Goal: Entertainment & Leisure: Consume media (video, audio)

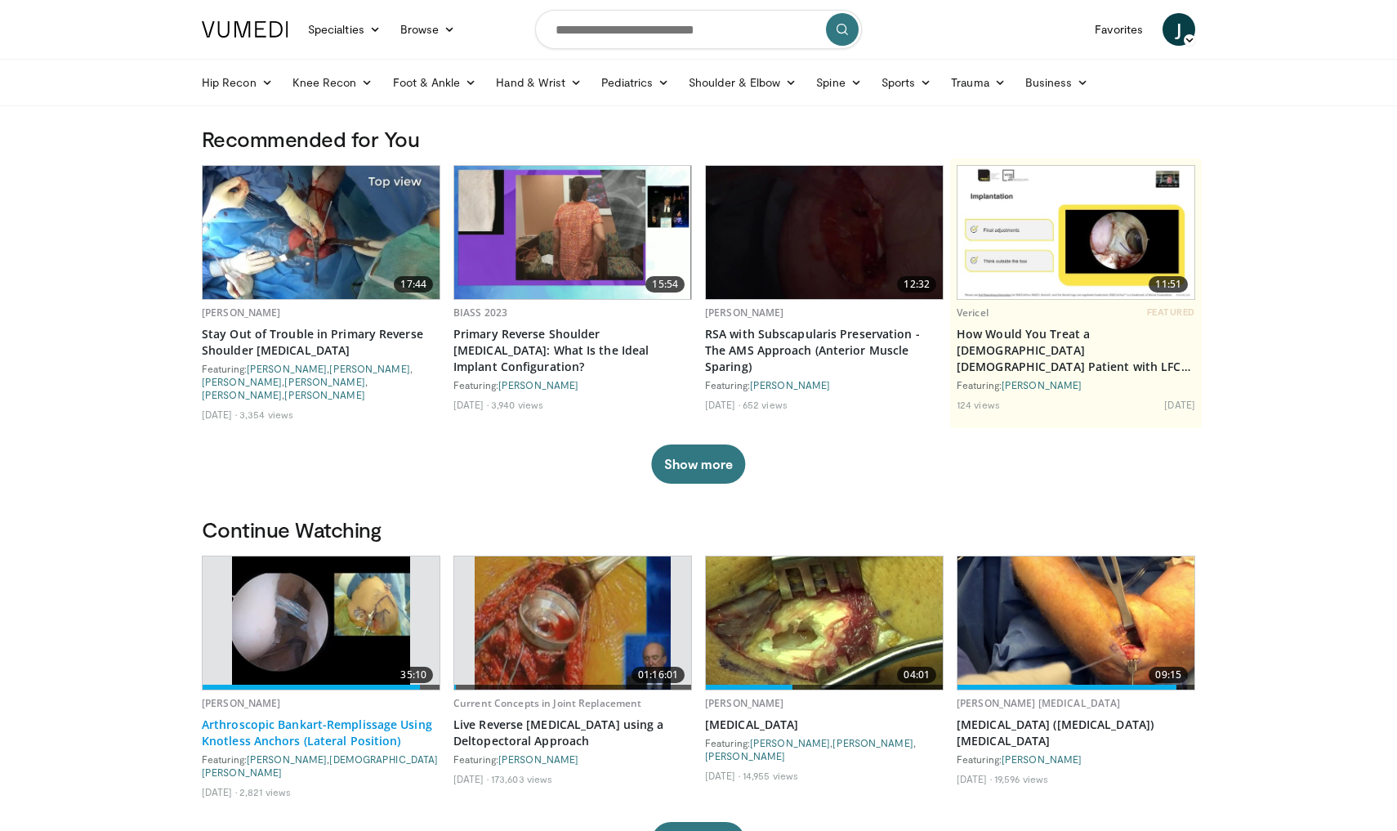
click at [340, 716] on link "Arthroscopic Bankart-Remplissage Using Knotless Anchors (Lateral Position)" at bounding box center [321, 732] width 239 height 33
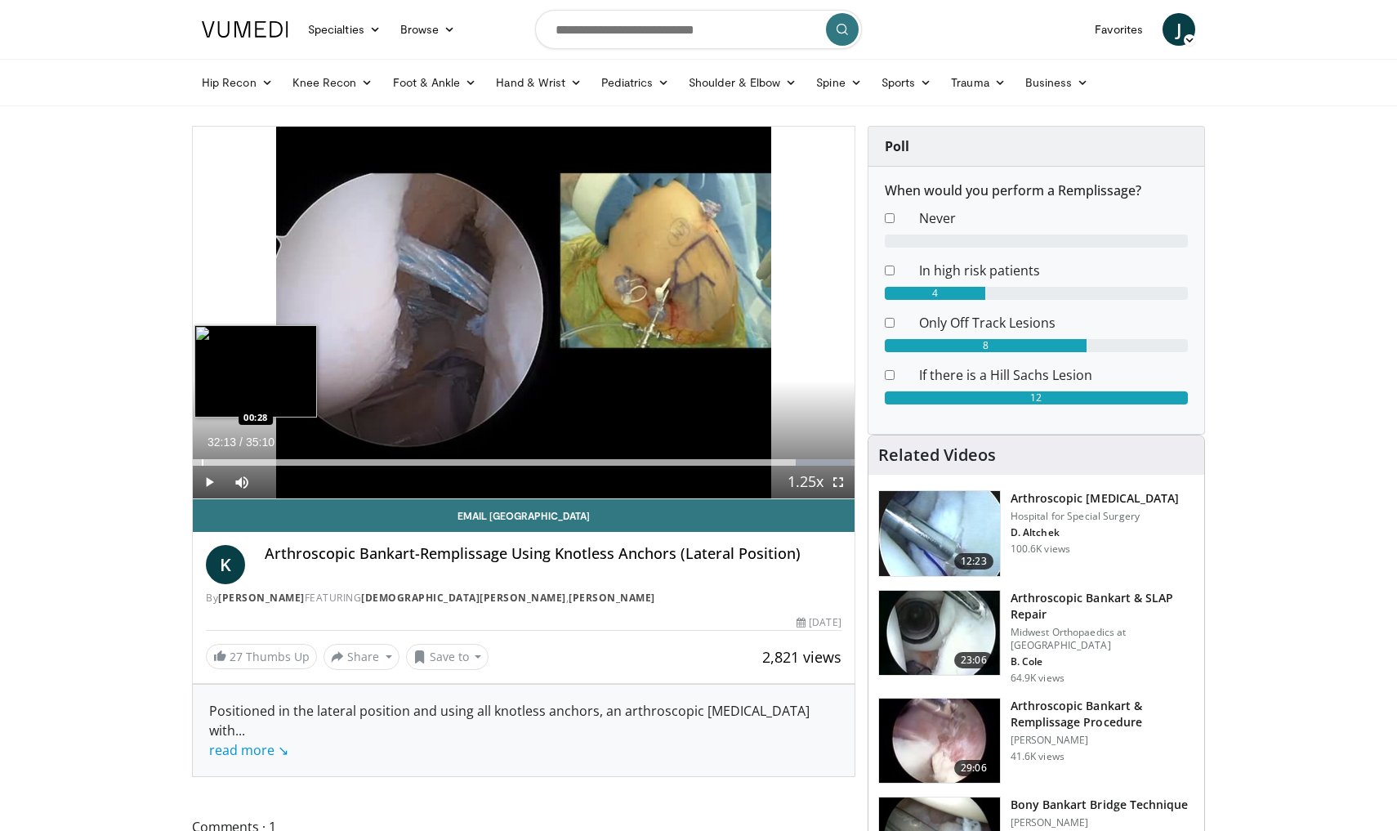
click at [202, 460] on div "Progress Bar" at bounding box center [203, 462] width 2 height 7
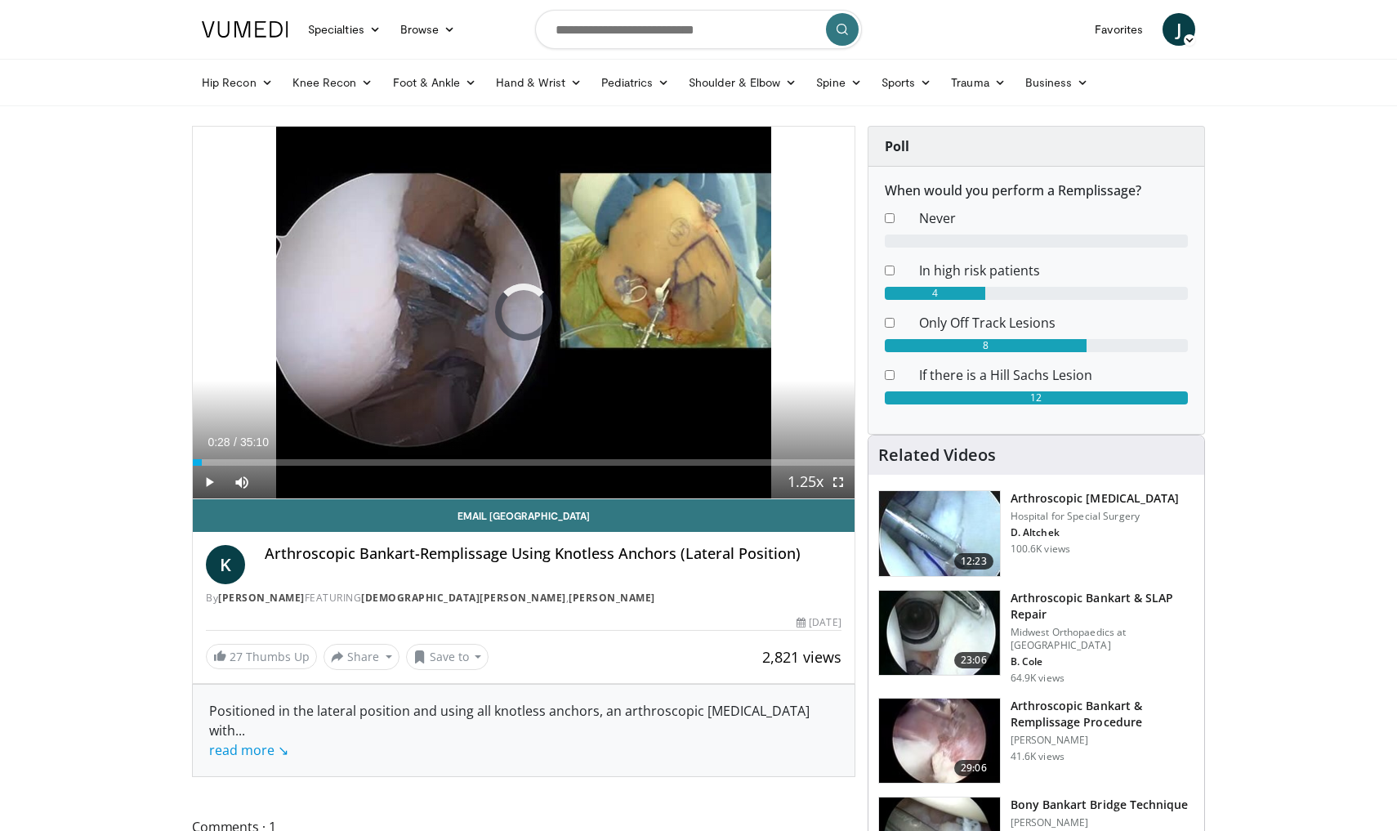
click at [198, 462] on div "Progress Bar" at bounding box center [199, 462] width 2 height 7
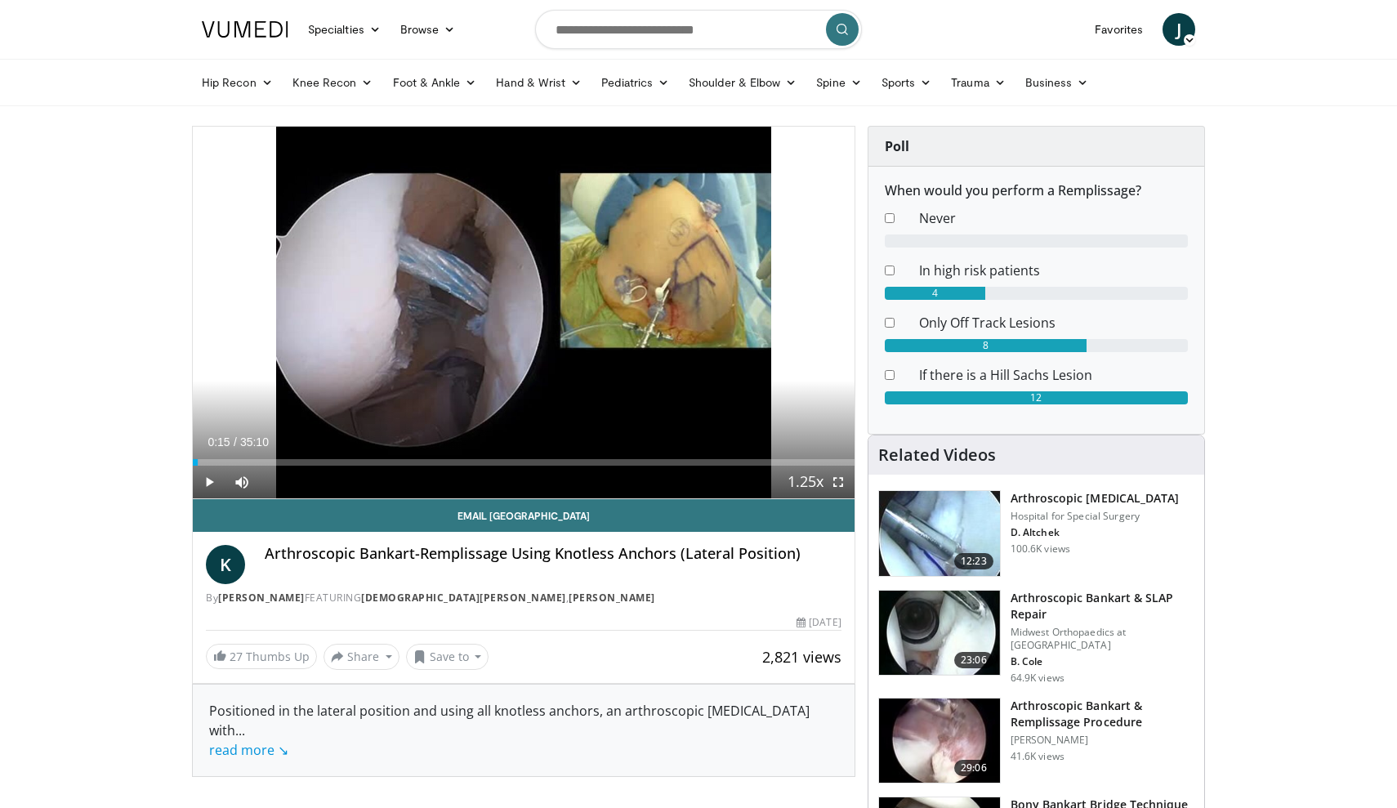
click at [203, 486] on span "Video Player" at bounding box center [209, 482] width 33 height 33
click at [214, 460] on div "Progress Bar" at bounding box center [215, 462] width 2 height 7
click at [227, 460] on div "Progress Bar" at bounding box center [228, 462] width 2 height 7
click at [221, 463] on div "Progress Bar" at bounding box center [222, 462] width 2 height 7
click at [214, 462] on div "Progress Bar" at bounding box center [215, 462] width 2 height 7
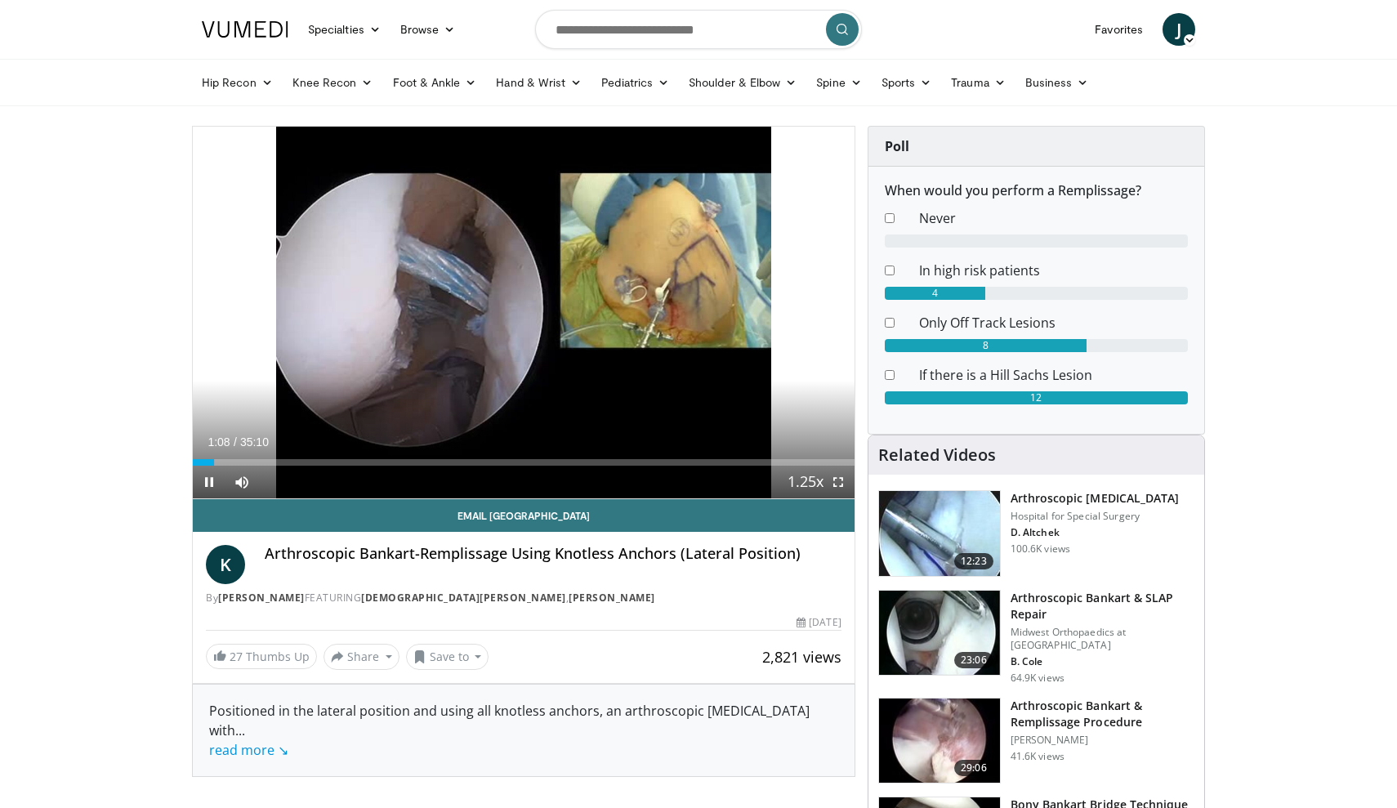
click at [844, 484] on span "Video Player" at bounding box center [838, 482] width 33 height 33
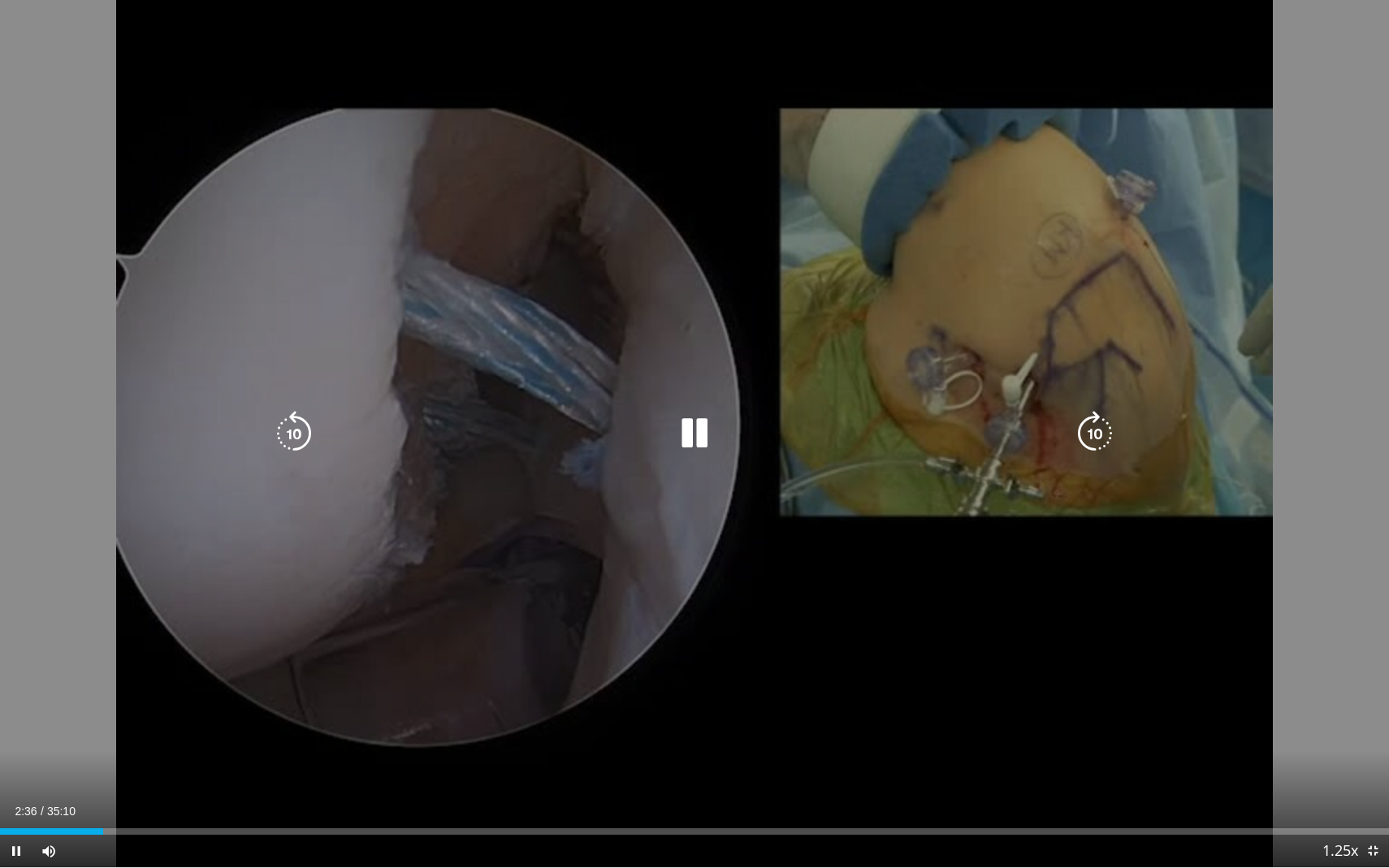
click at [1095, 448] on icon "Video Player" at bounding box center [1095, 434] width 46 height 46
click at [1094, 444] on icon "Video Player" at bounding box center [1095, 434] width 46 height 46
click at [1091, 430] on icon "Video Player" at bounding box center [1095, 434] width 46 height 46
click at [1081, 433] on icon "Video Player" at bounding box center [1095, 434] width 46 height 46
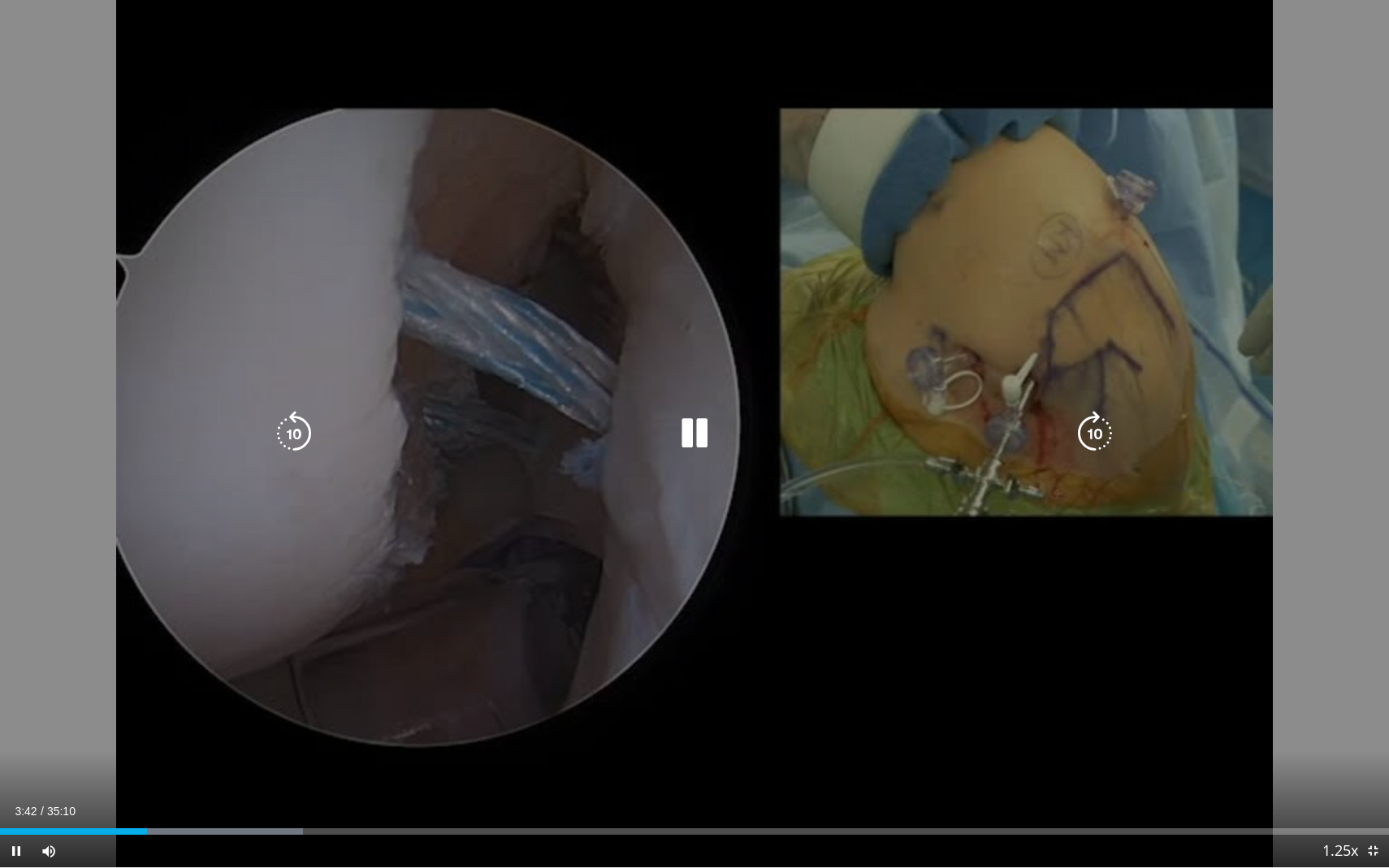
click at [1081, 433] on icon "Video Player" at bounding box center [1095, 434] width 46 height 46
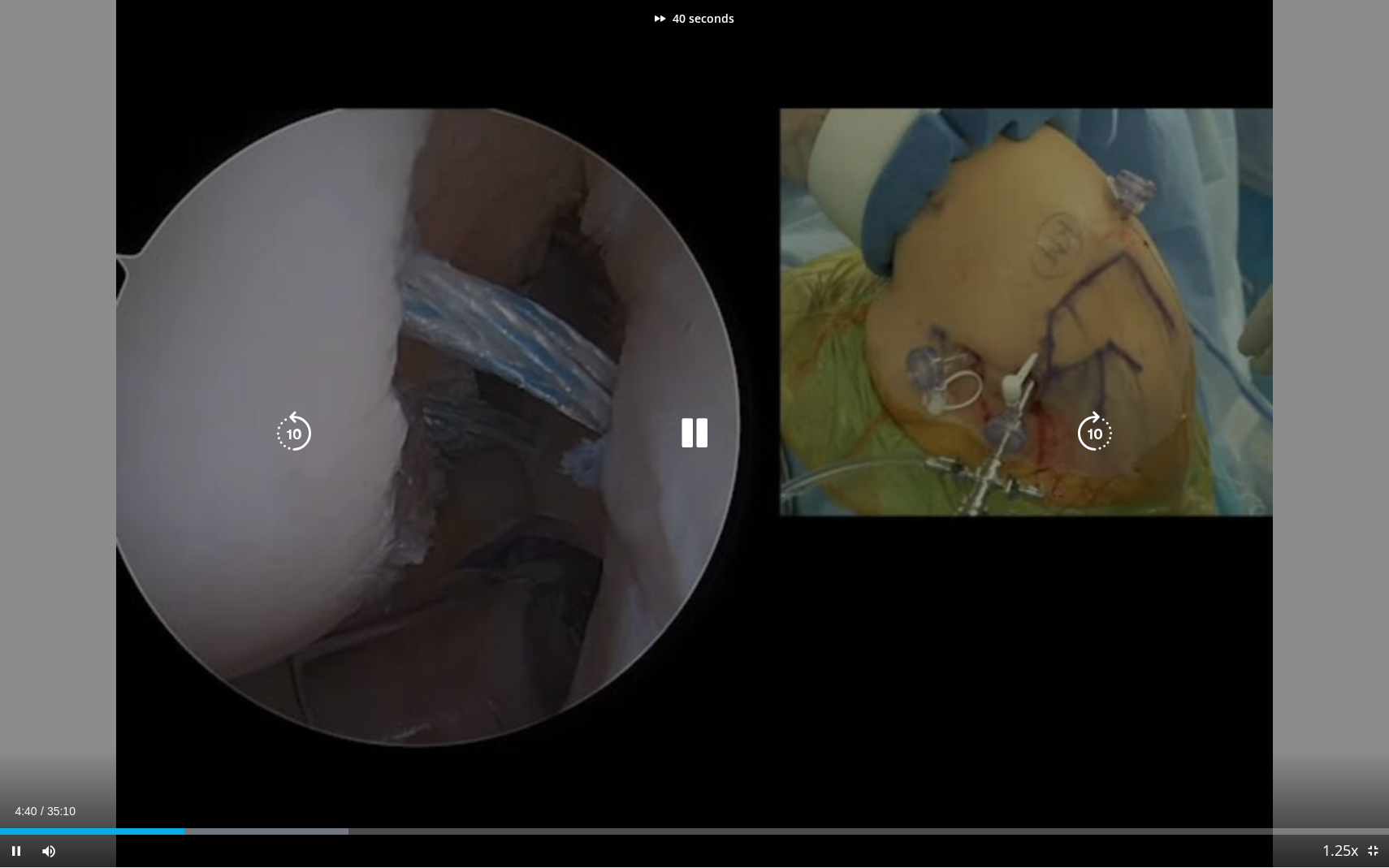
click at [1081, 433] on icon "Video Player" at bounding box center [1095, 434] width 46 height 46
click at [1096, 437] on icon "Video Player" at bounding box center [1095, 434] width 46 height 46
click at [1095, 438] on icon "Video Player" at bounding box center [1095, 434] width 46 height 46
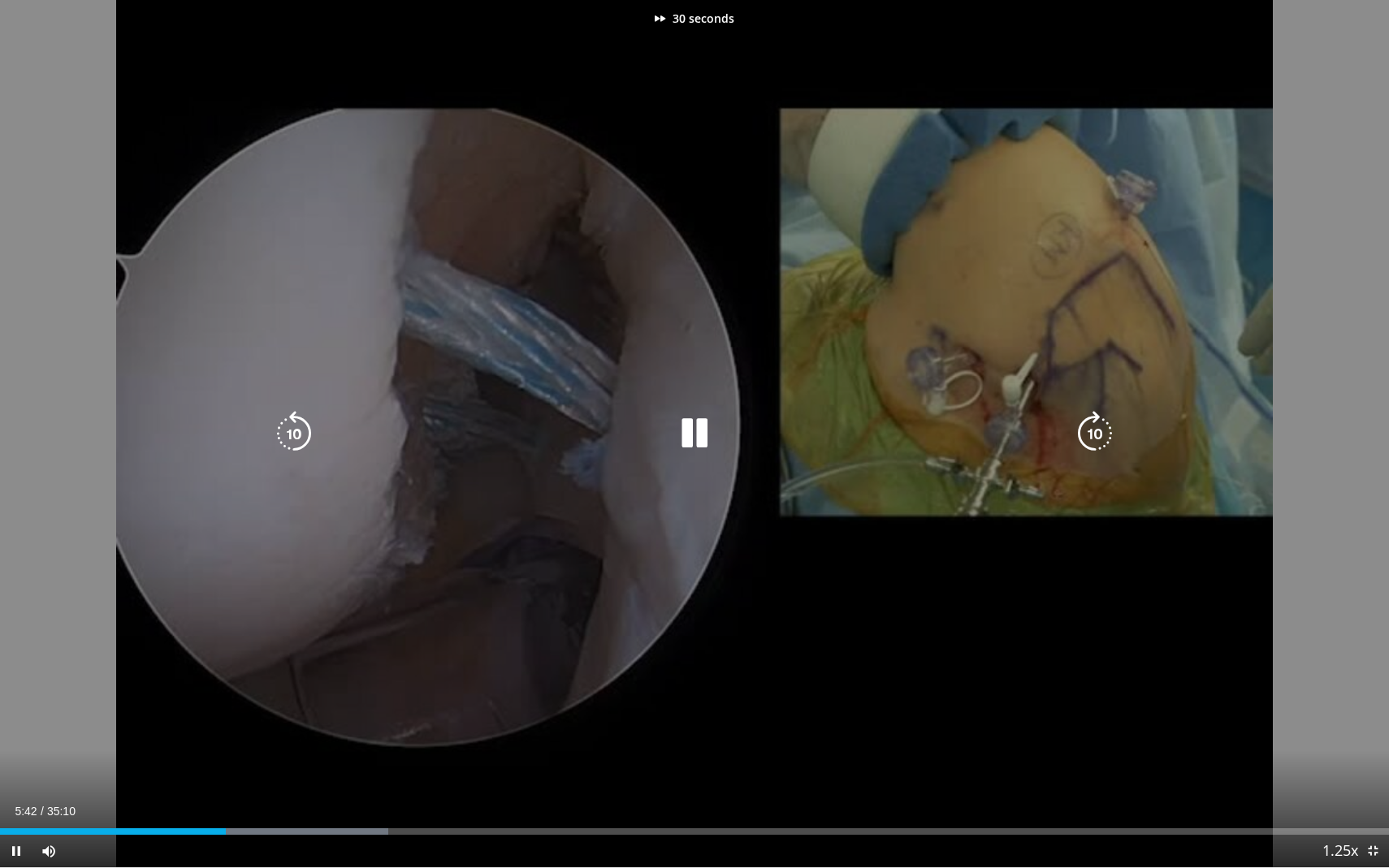
click at [1095, 438] on icon "Video Player" at bounding box center [1095, 434] width 46 height 46
click at [1087, 429] on icon "Video Player" at bounding box center [1095, 434] width 46 height 46
click at [1086, 428] on icon "Video Player" at bounding box center [1095, 434] width 46 height 46
click at [701, 424] on icon "Video Player" at bounding box center [695, 434] width 46 height 46
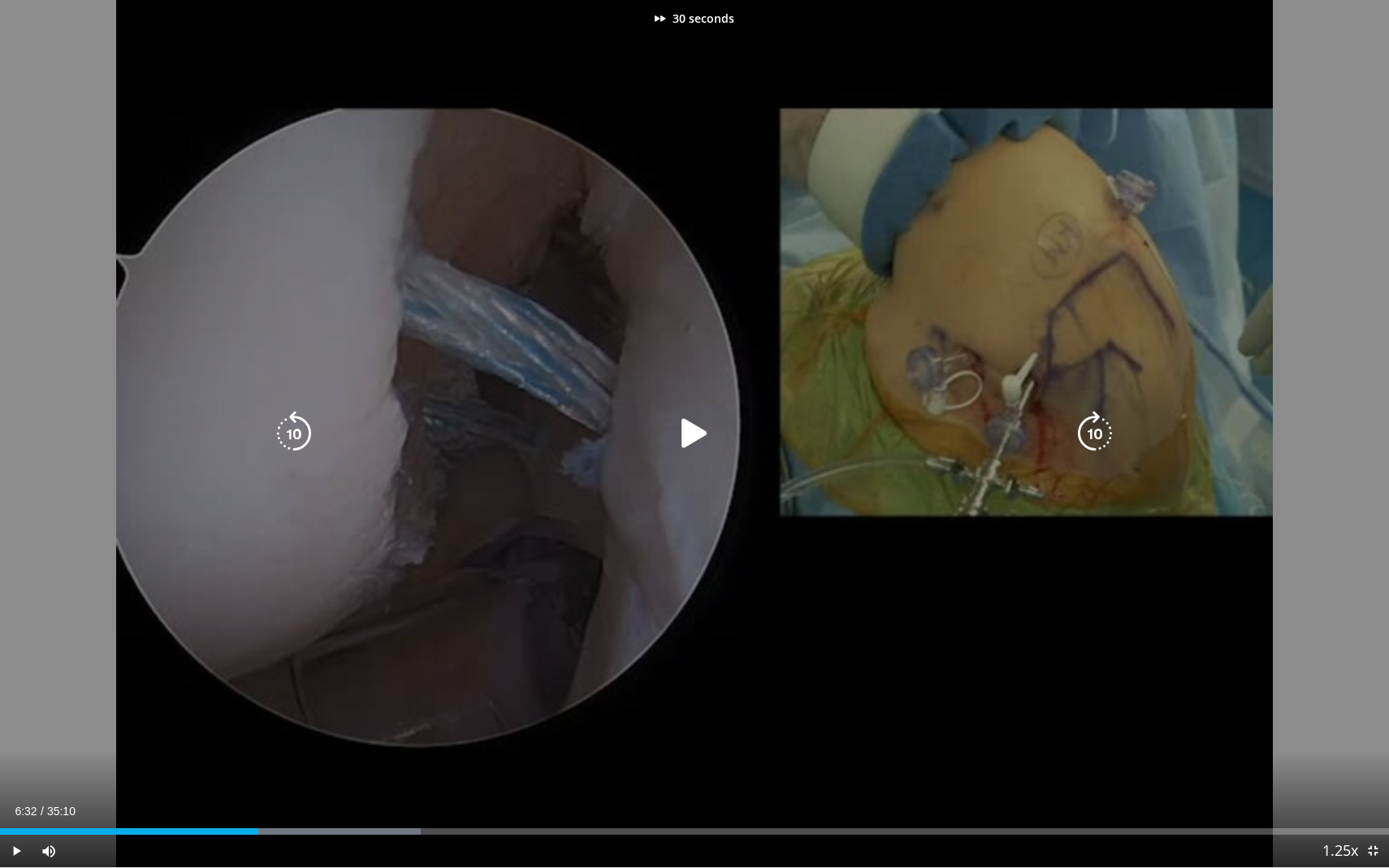
click at [701, 424] on icon "Video Player" at bounding box center [695, 434] width 46 height 46
click at [690, 431] on icon "Video Player" at bounding box center [695, 434] width 46 height 46
click at [295, 422] on icon "Video Player" at bounding box center [294, 434] width 46 height 46
click at [690, 434] on icon "Video Player" at bounding box center [695, 434] width 46 height 46
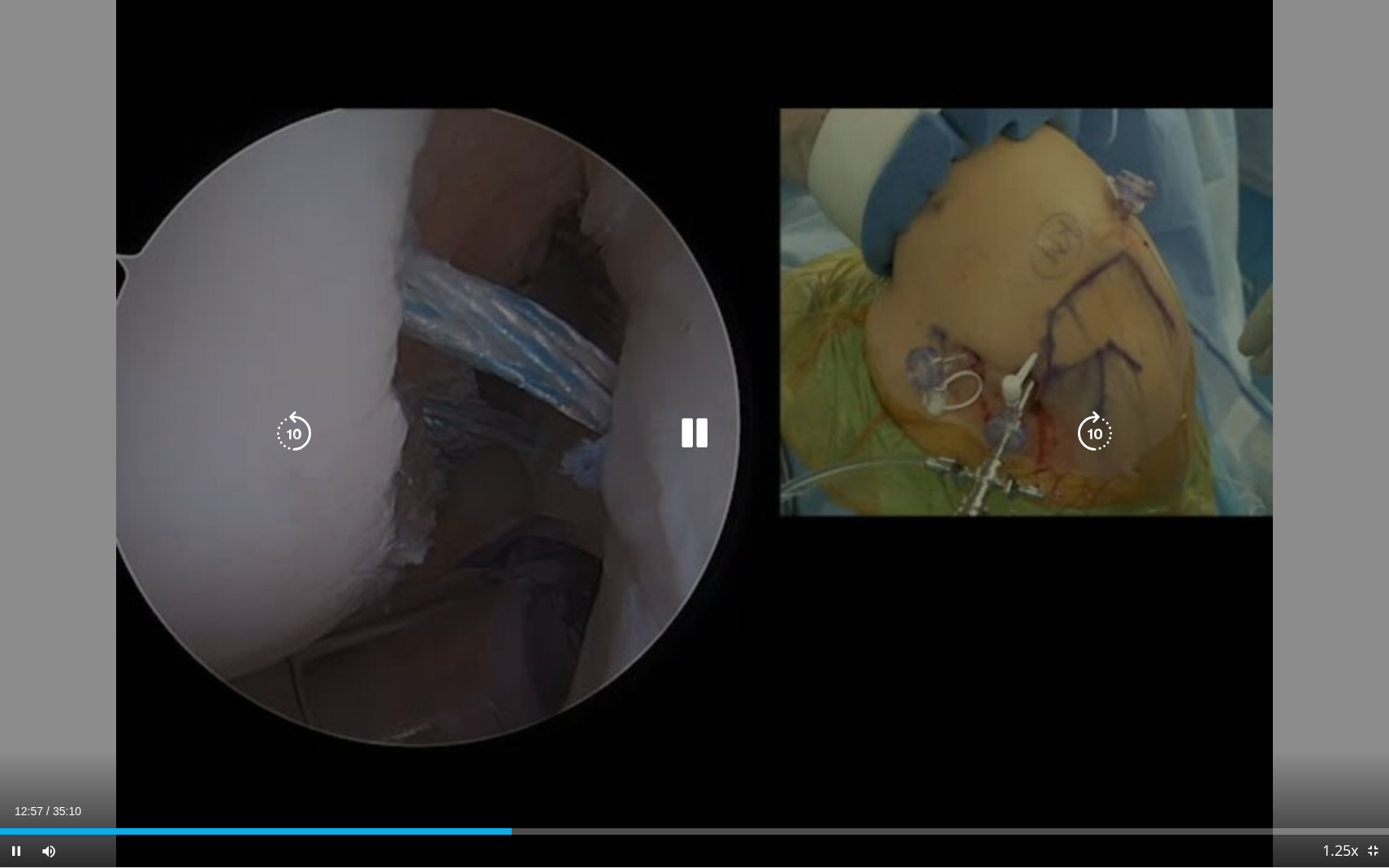
click at [1090, 426] on icon "Video Player" at bounding box center [1095, 434] width 46 height 46
click at [1089, 424] on icon "Video Player" at bounding box center [1095, 434] width 46 height 46
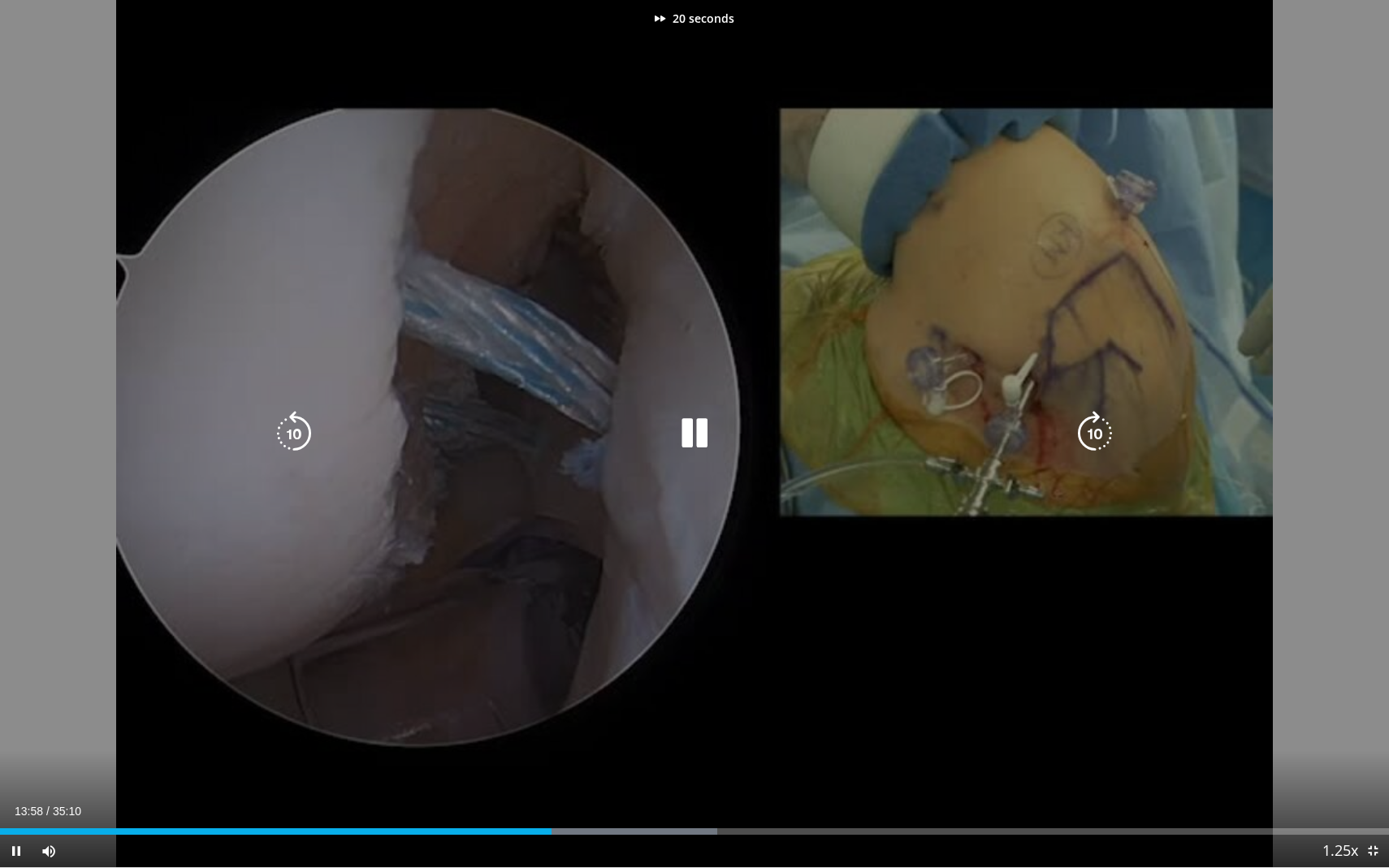
click at [1089, 424] on icon "Video Player" at bounding box center [1095, 434] width 46 height 46
click at [1230, 709] on div "50 seconds Tap to unmute" at bounding box center [694, 434] width 1389 height 867
click at [690, 431] on icon "Video Player" at bounding box center [695, 434] width 46 height 46
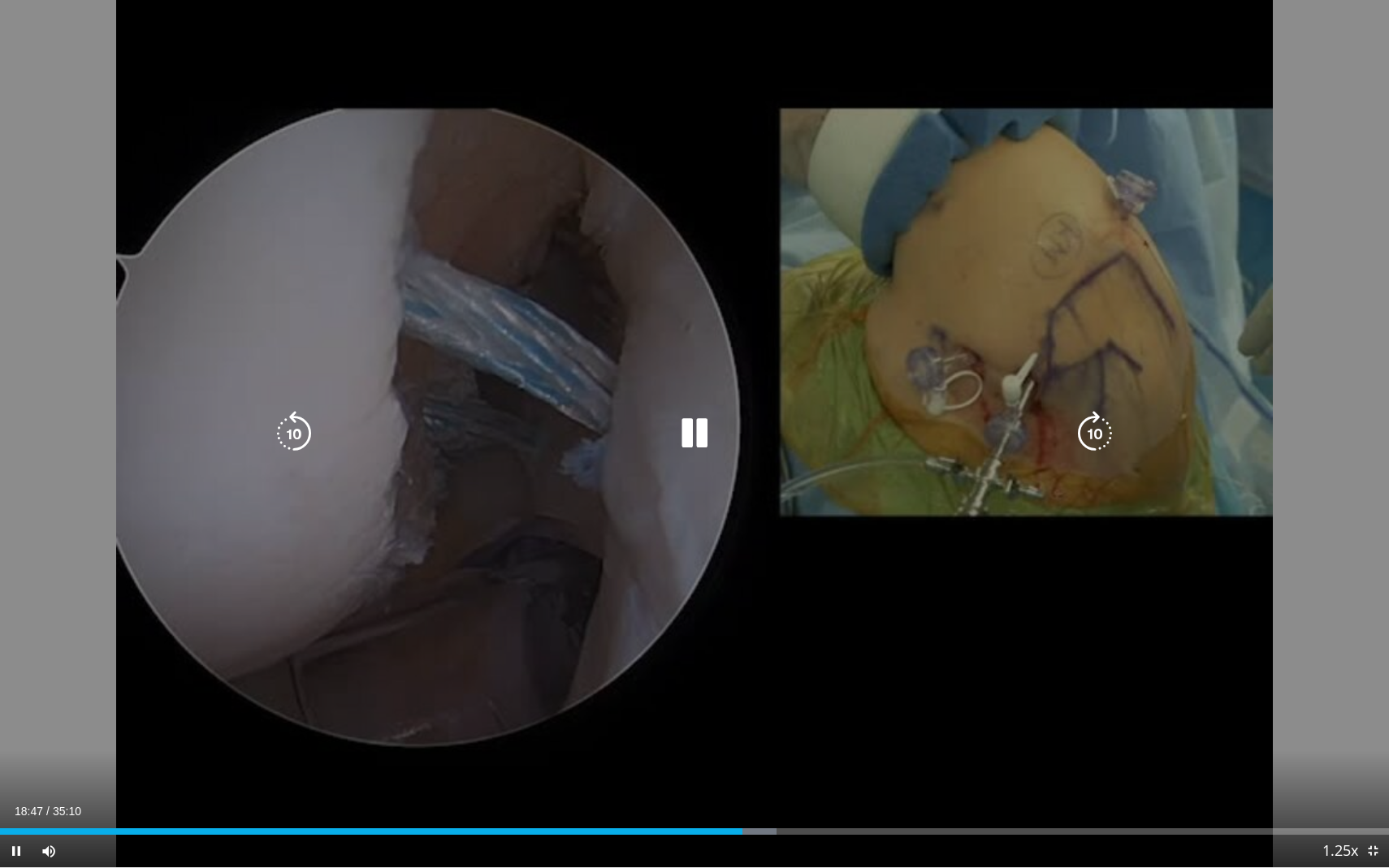
click at [1094, 421] on icon "Video Player" at bounding box center [1095, 434] width 46 height 46
click at [299, 424] on icon "Video Player" at bounding box center [294, 434] width 46 height 46
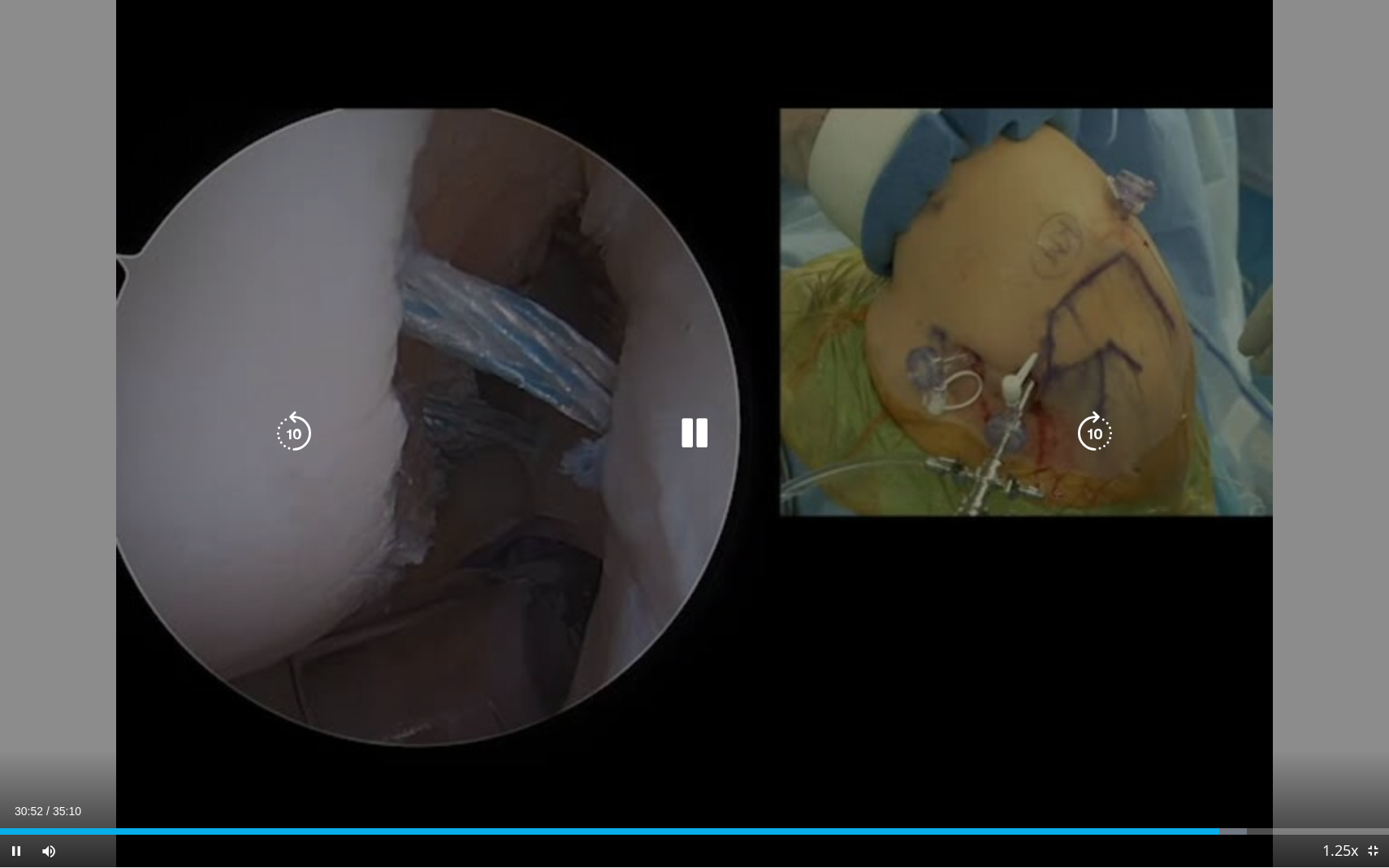
click at [704, 427] on icon "Video Player" at bounding box center [695, 434] width 46 height 46
